Goal: Check status: Check status

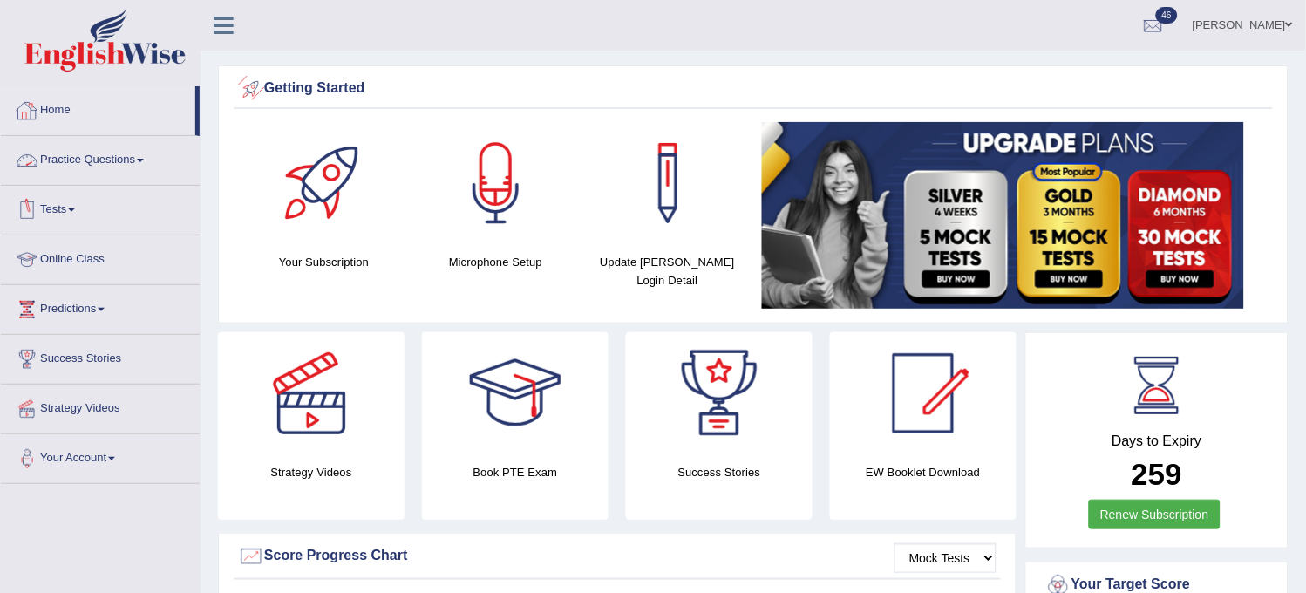
click at [228, 164] on div "Getting Started Your Subscription Microphone Setup Update Pearson Login Detail ×" at bounding box center [753, 194] width 1071 height 258
click at [91, 210] on link "Tests" at bounding box center [100, 208] width 199 height 44
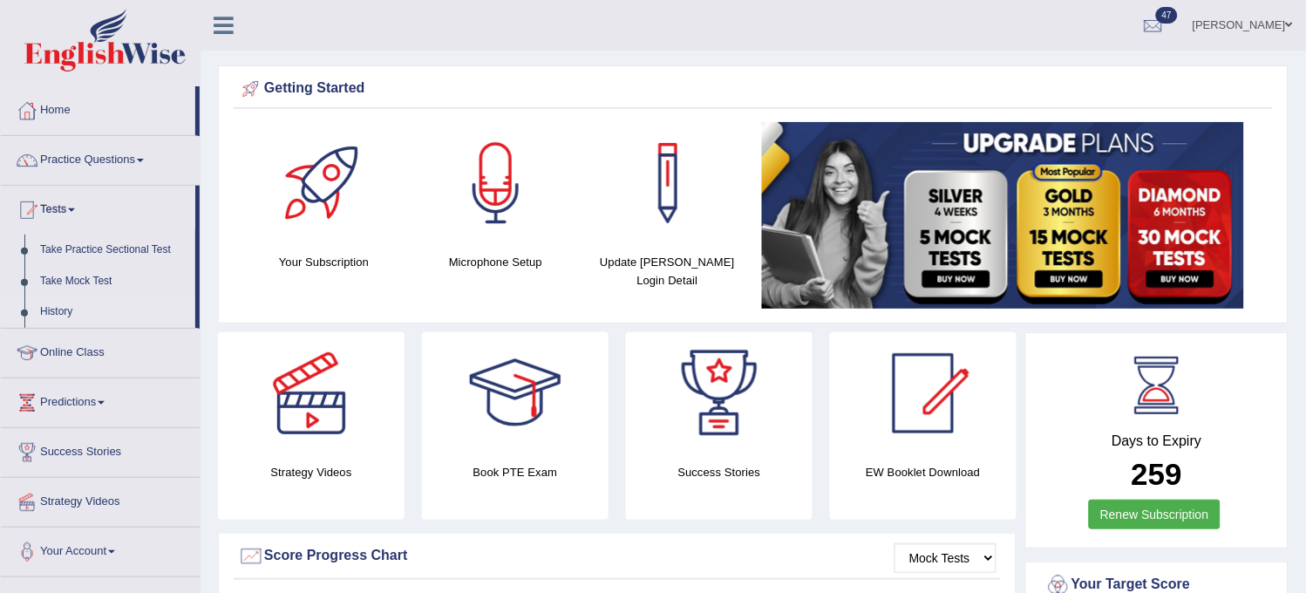
click at [51, 307] on link "History" at bounding box center [113, 311] width 163 height 31
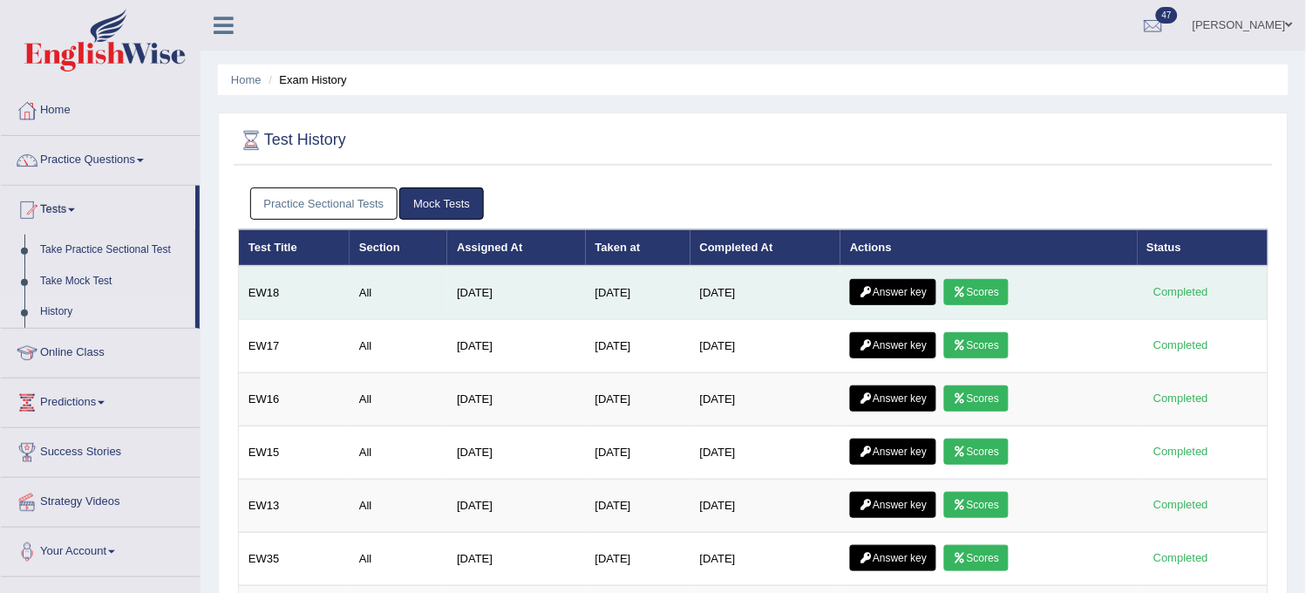
click at [968, 284] on link "Scores" at bounding box center [976, 292] width 65 height 26
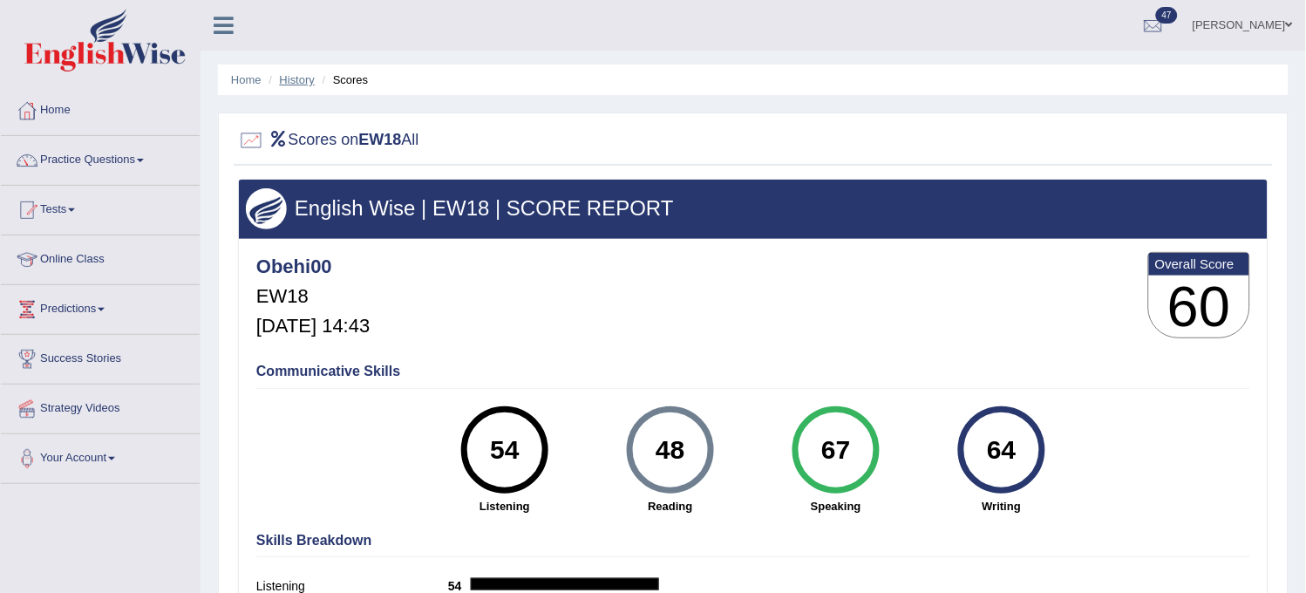
click at [303, 81] on link "History" at bounding box center [297, 79] width 35 height 13
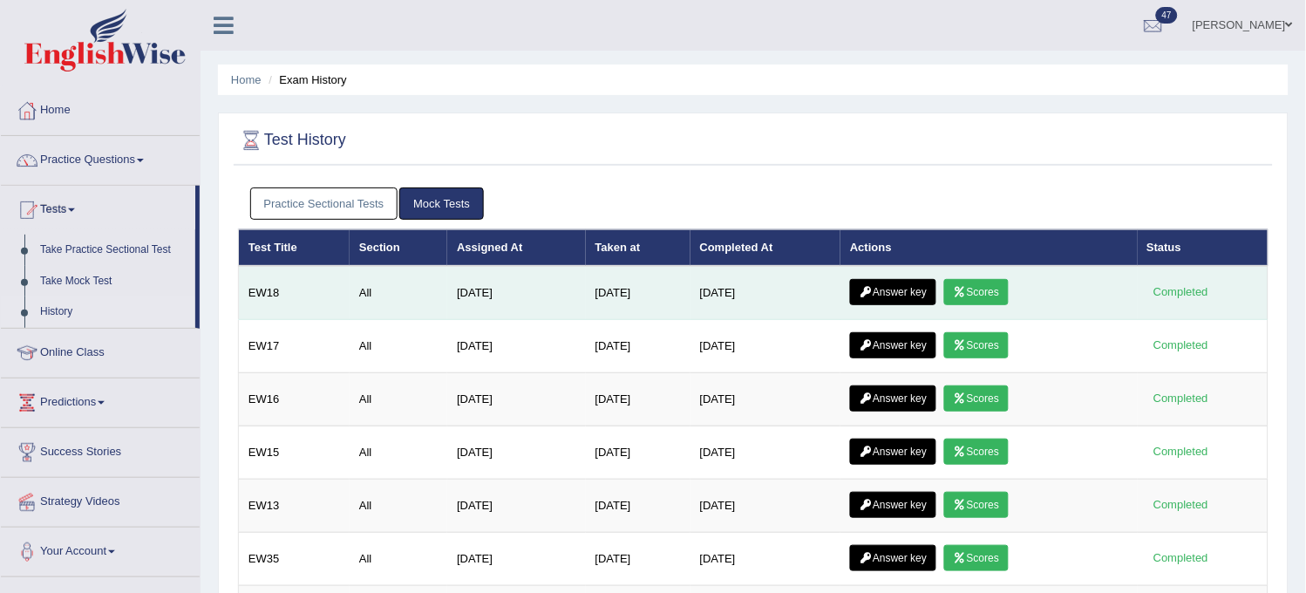
click at [918, 295] on link "Answer key" at bounding box center [893, 292] width 86 height 26
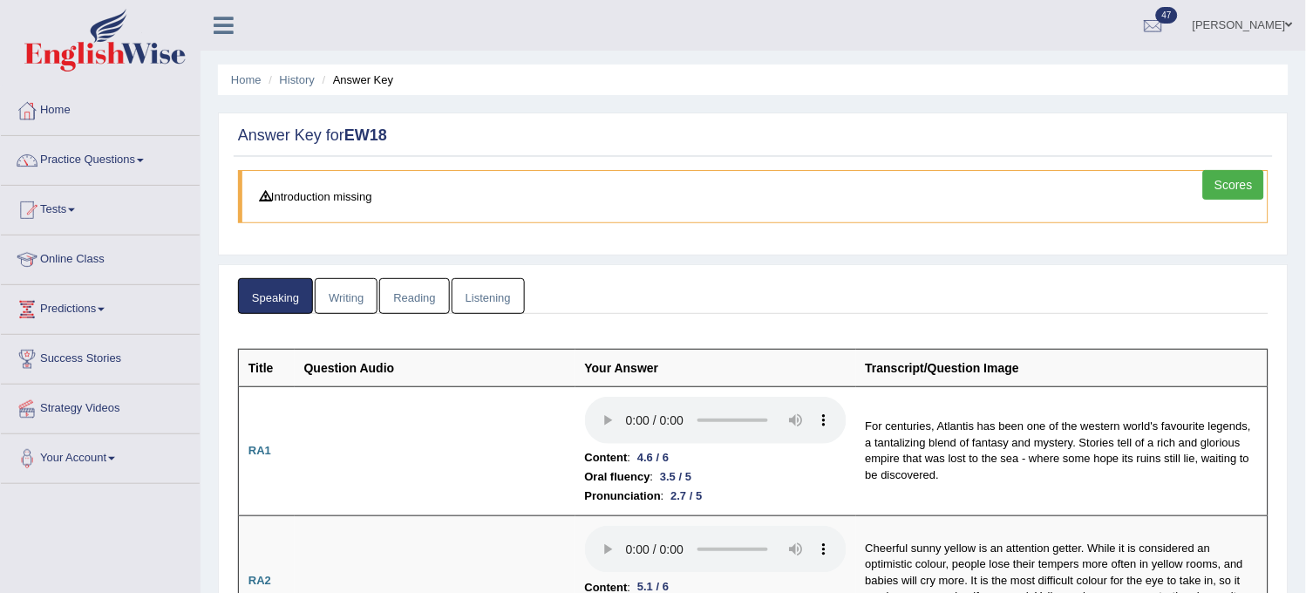
click at [366, 310] on link "Writing" at bounding box center [346, 296] width 63 height 36
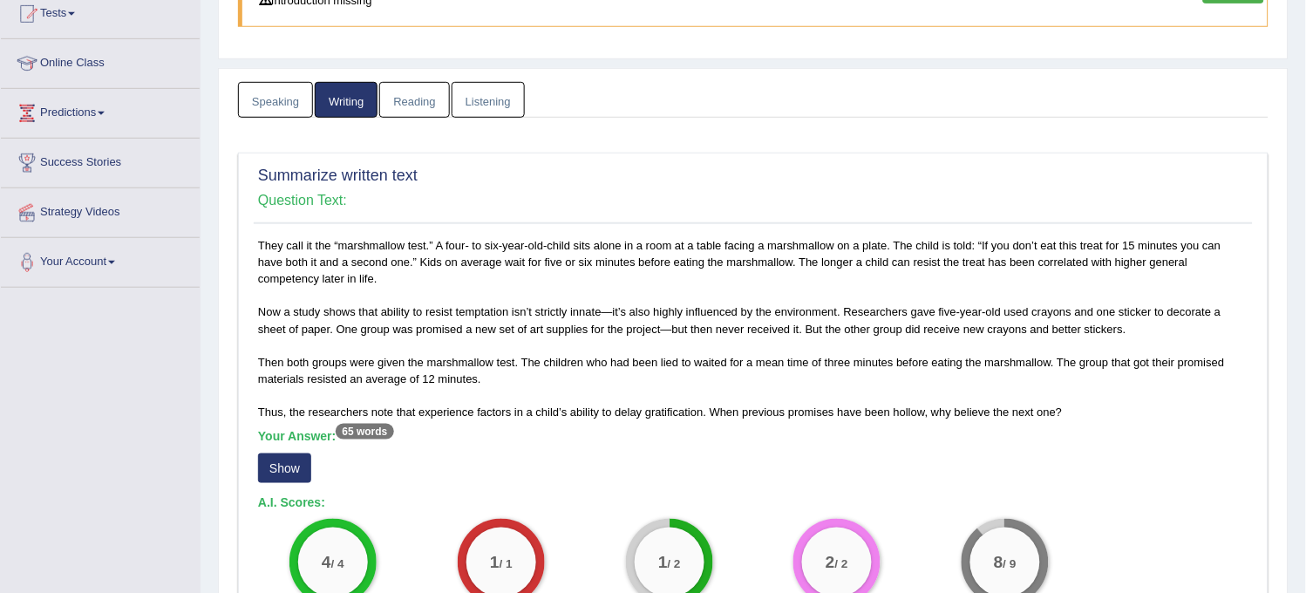
scroll to position [290, 0]
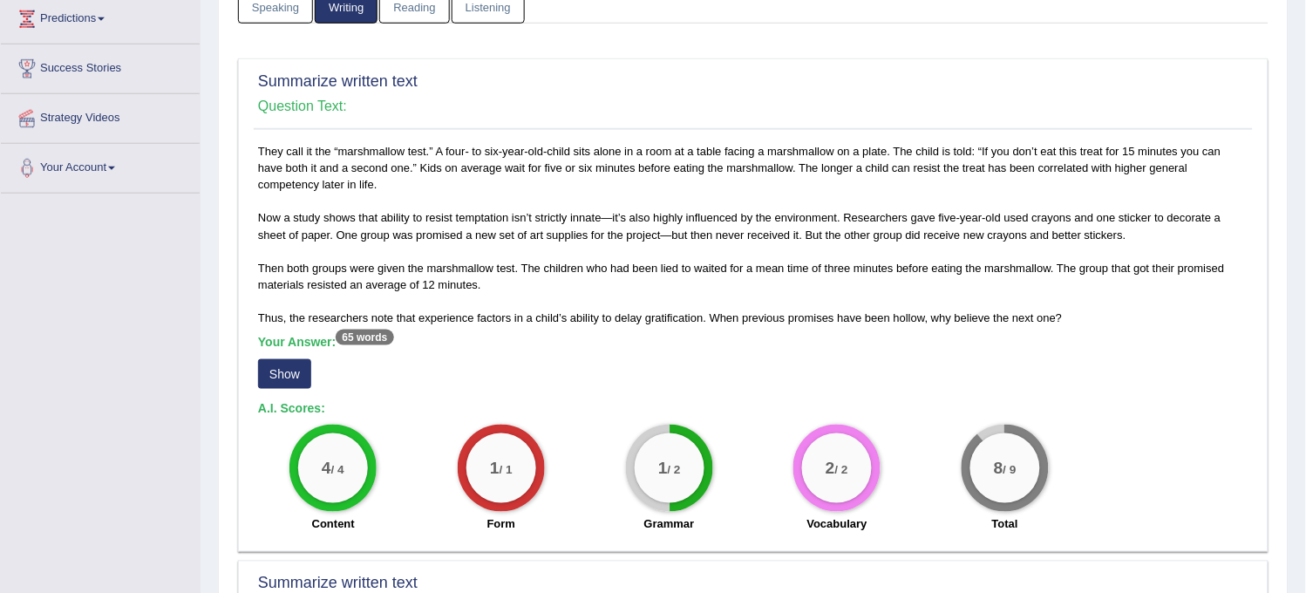
click at [288, 370] on button "Show" at bounding box center [284, 374] width 53 height 30
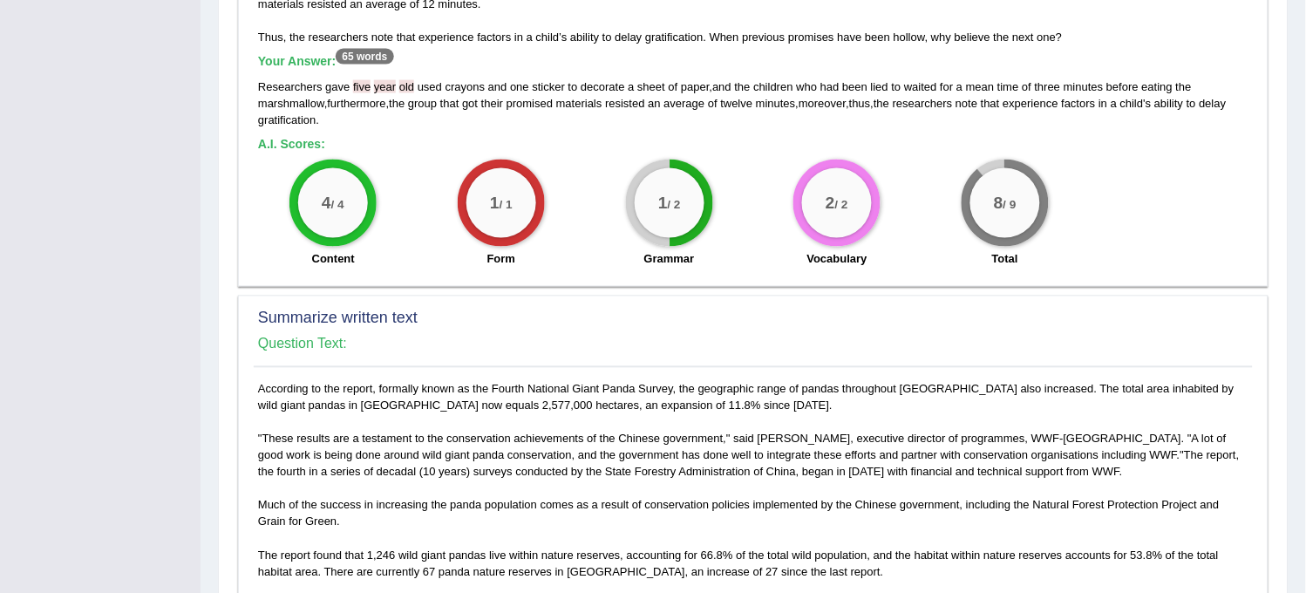
scroll to position [872, 0]
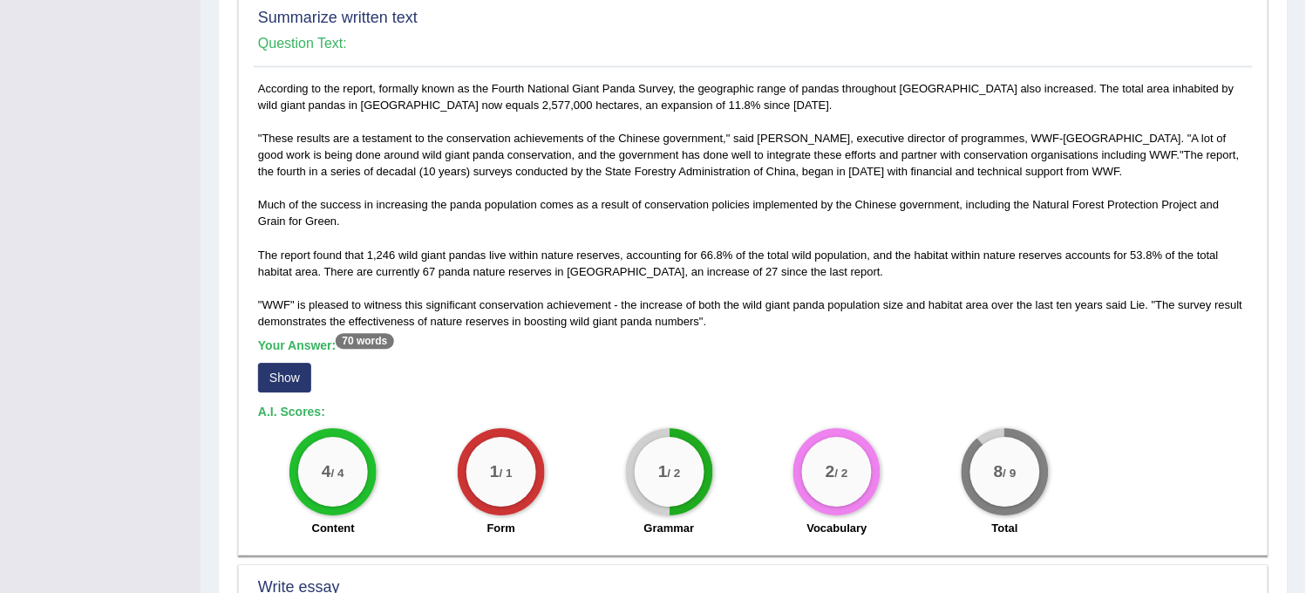
click at [265, 378] on button "Show" at bounding box center [284, 378] width 53 height 30
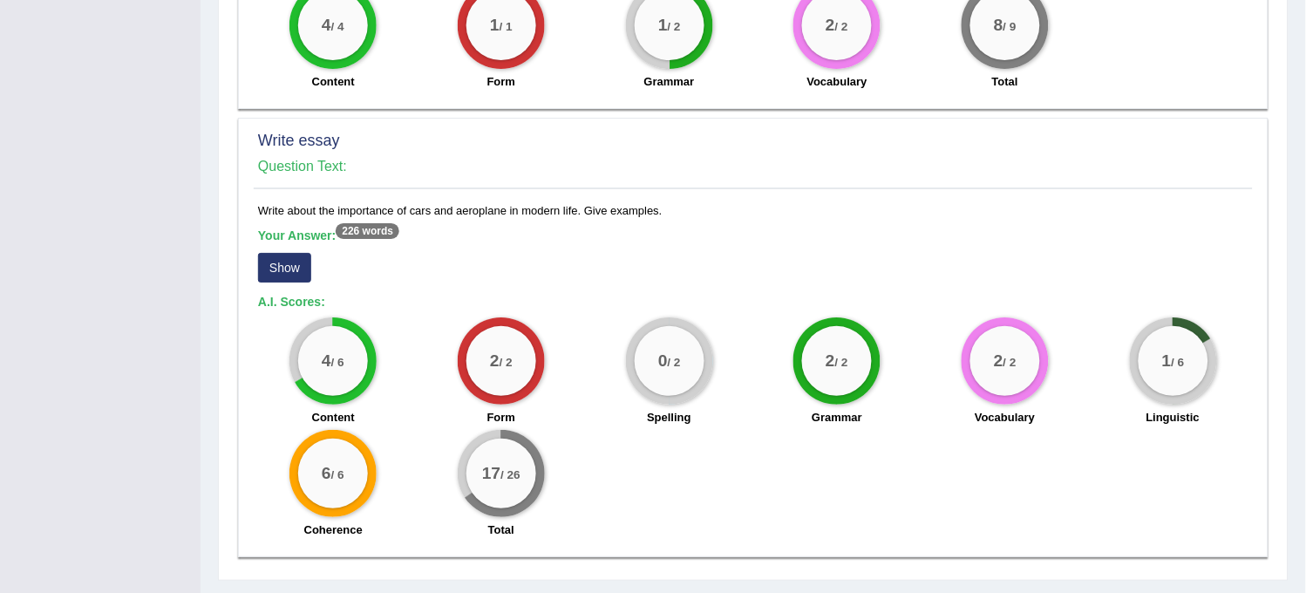
scroll to position [1356, 0]
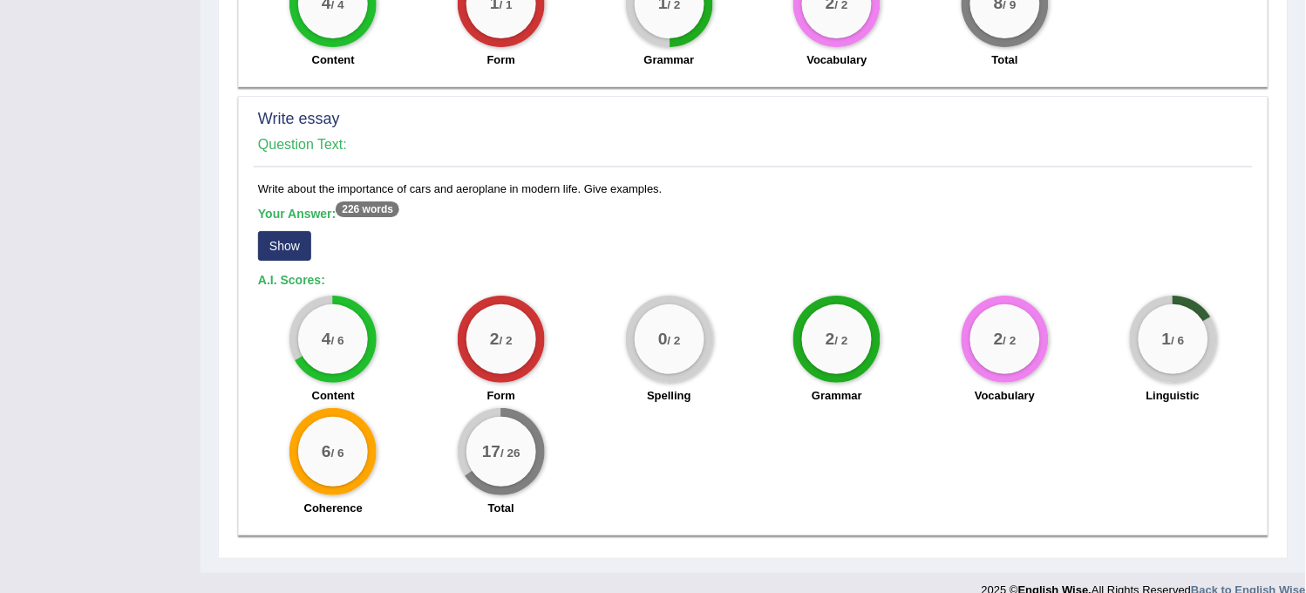
click at [270, 250] on button "Show" at bounding box center [284, 246] width 53 height 30
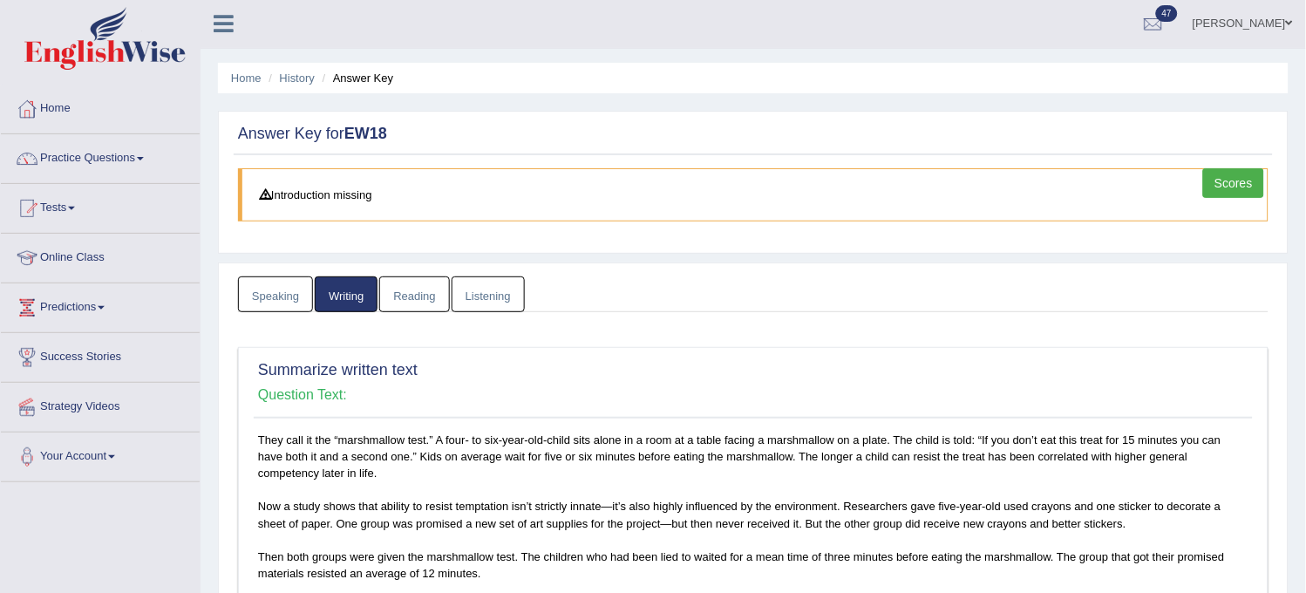
scroll to position [0, 0]
click at [416, 293] on link "Reading" at bounding box center [414, 296] width 70 height 36
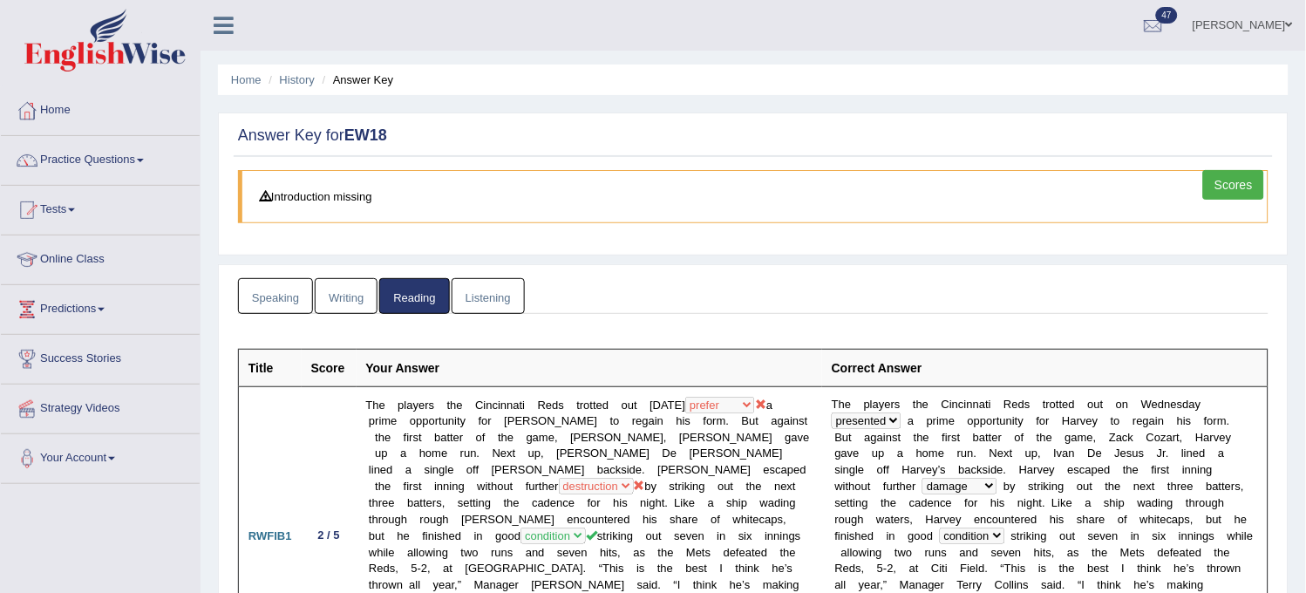
click at [489, 307] on link "Listening" at bounding box center [488, 296] width 73 height 36
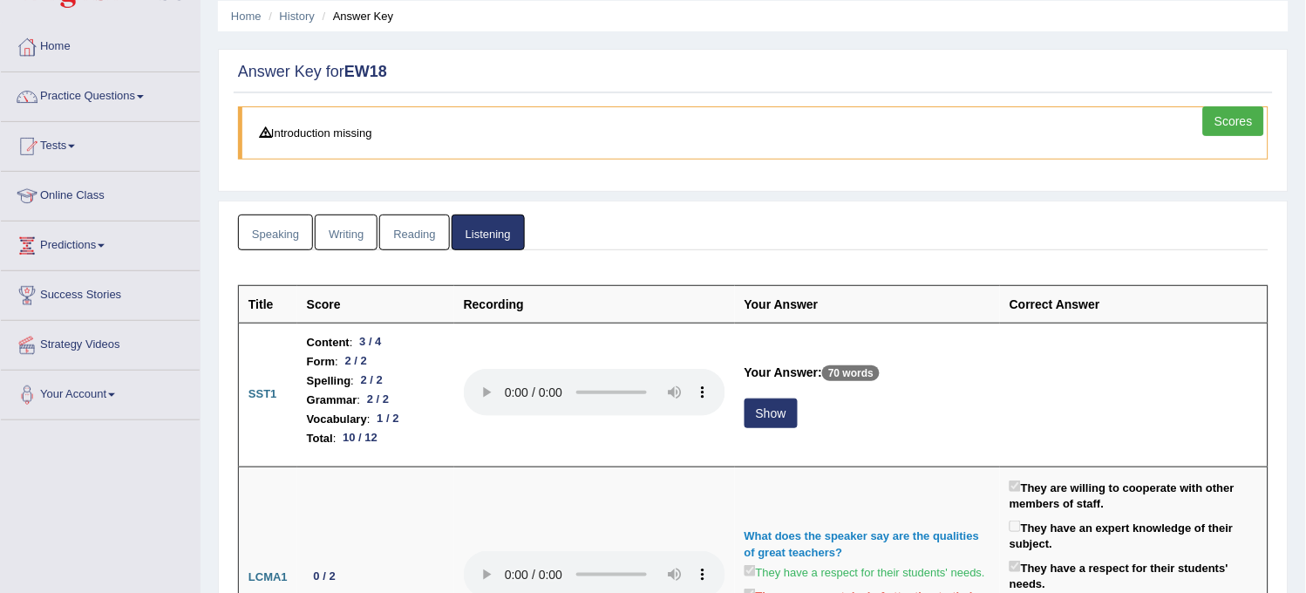
scroll to position [97, 0]
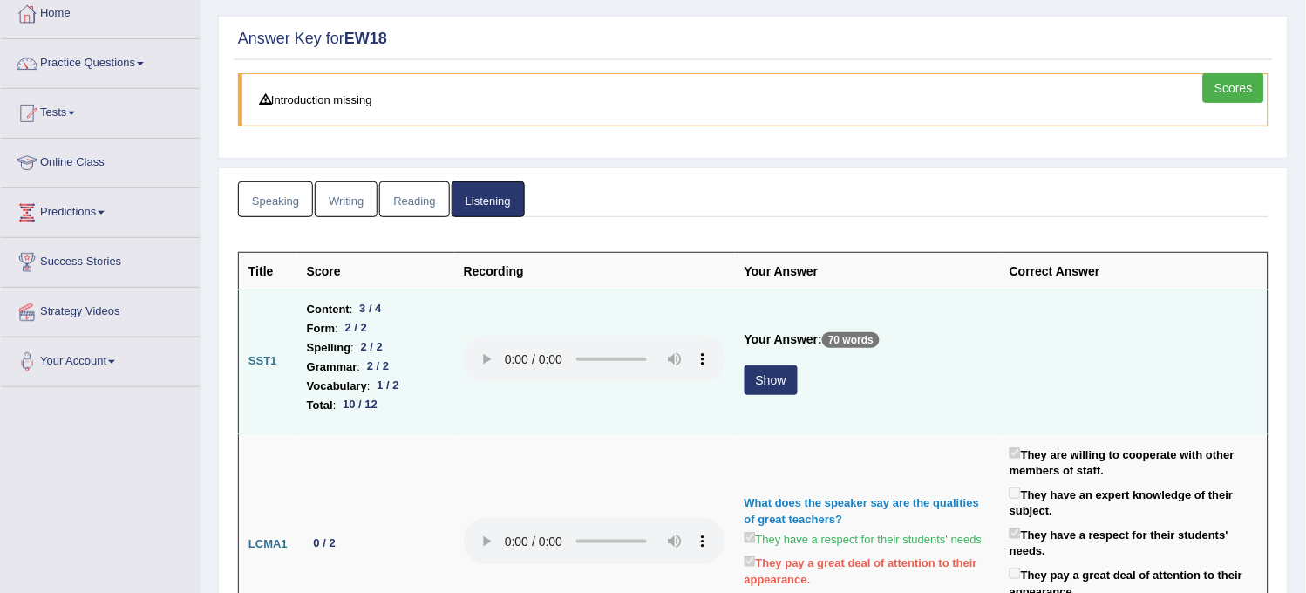
click at [753, 386] on button "Show" at bounding box center [771, 380] width 53 height 30
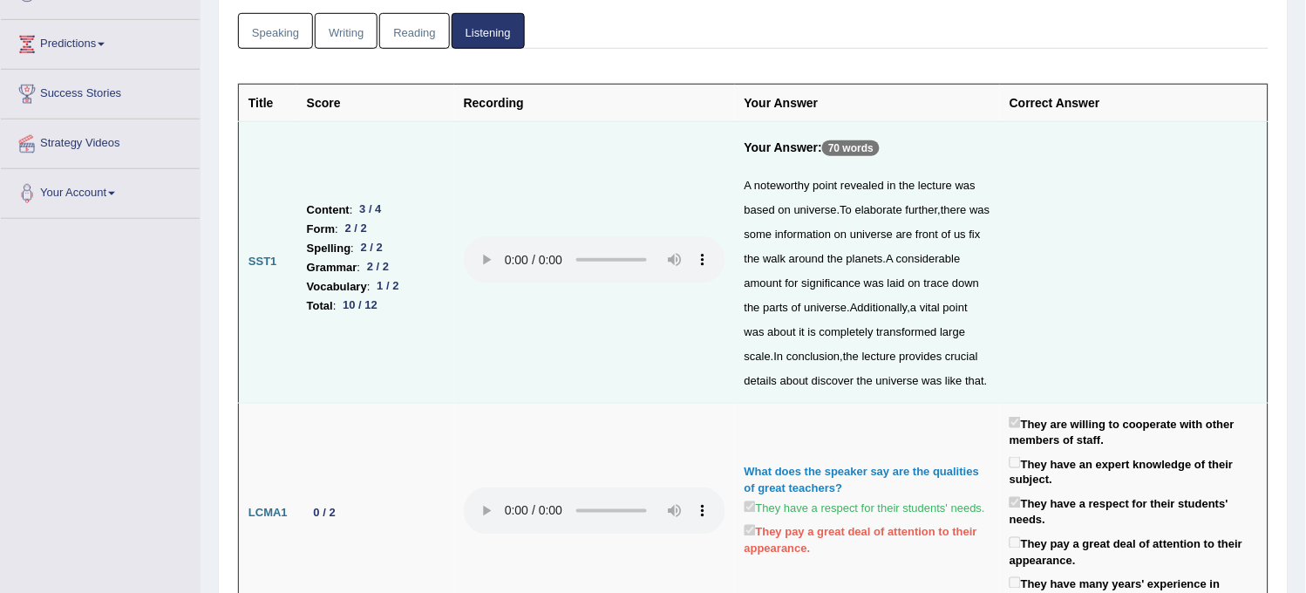
scroll to position [0, 0]
